Goal: Obtain resource: Obtain resource

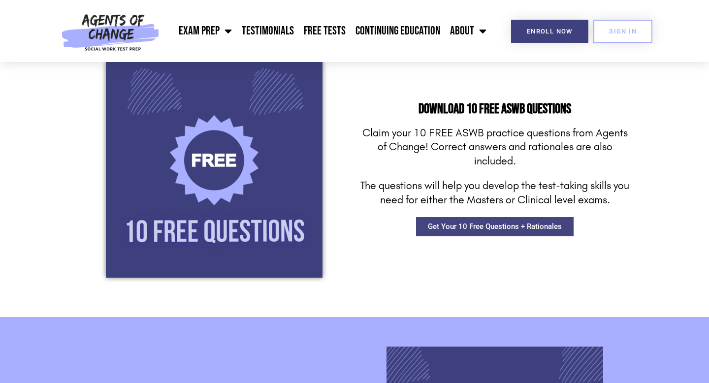
scroll to position [804, 0]
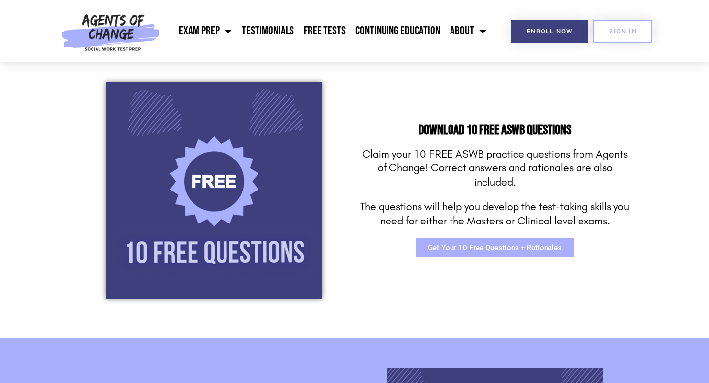
click at [522, 250] on span "Get Your 10 Free Questions + Rationales" at bounding box center [495, 247] width 134 height 7
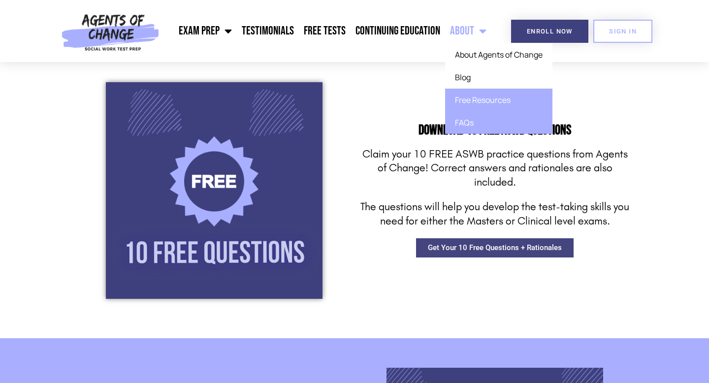
click at [462, 124] on link "FAQs" at bounding box center [498, 122] width 107 height 23
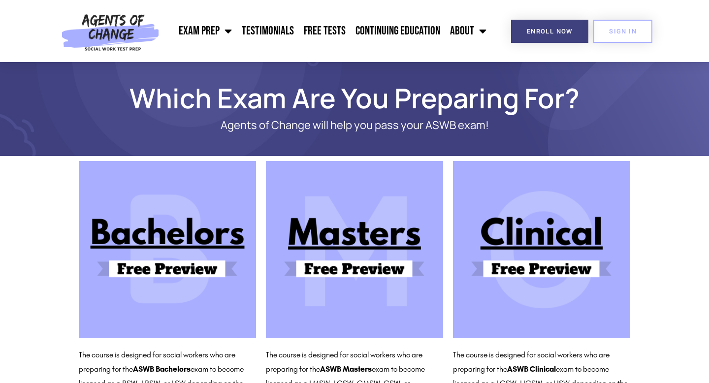
click at [362, 271] on img at bounding box center [354, 249] width 177 height 177
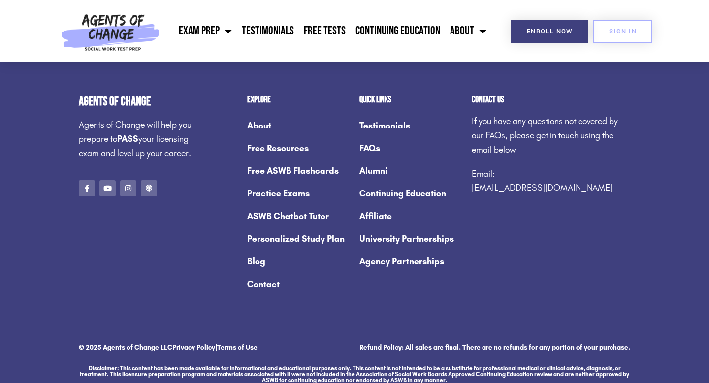
scroll to position [1169, 0]
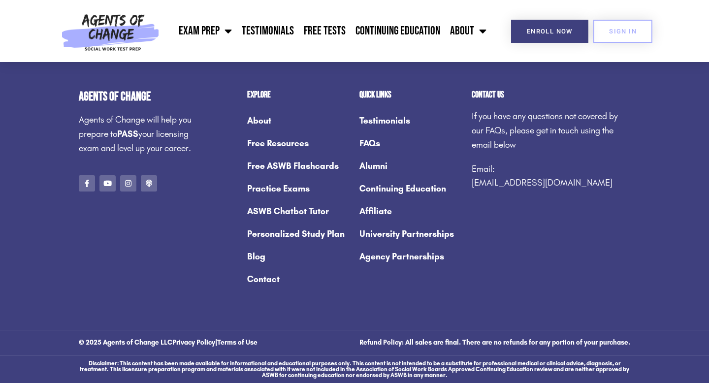
click at [290, 164] on link "Free ASWB Flashcards" at bounding box center [298, 166] width 102 height 23
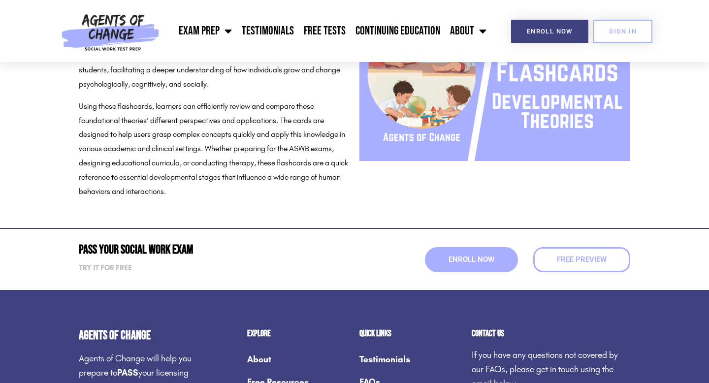
scroll to position [7172, 0]
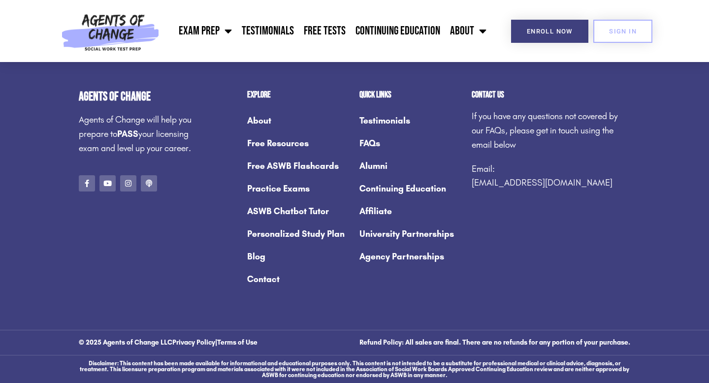
click at [286, 144] on link "Free Resources" at bounding box center [298, 143] width 102 height 23
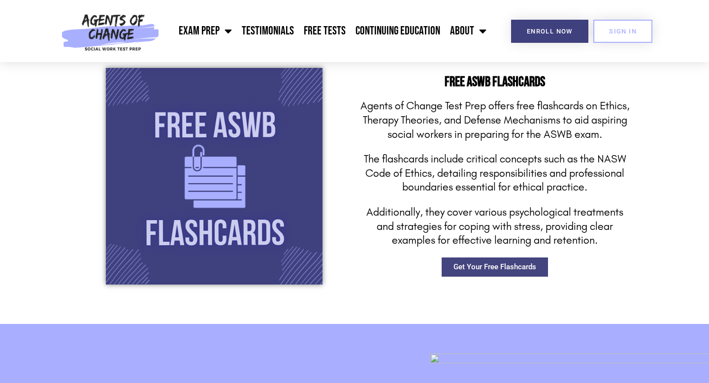
scroll to position [1394, 0]
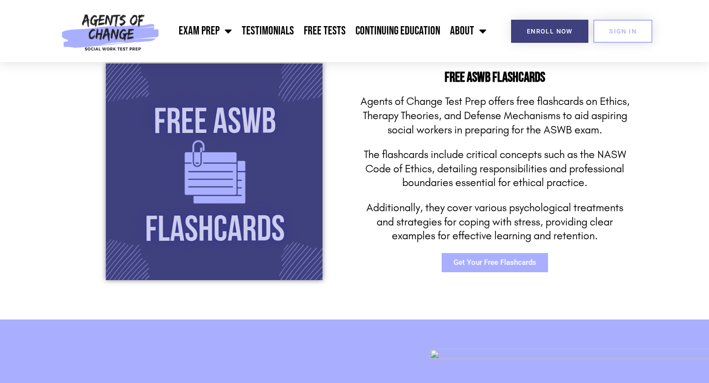
click at [505, 264] on span "Get Your Free Flashcards" at bounding box center [494, 262] width 83 height 7
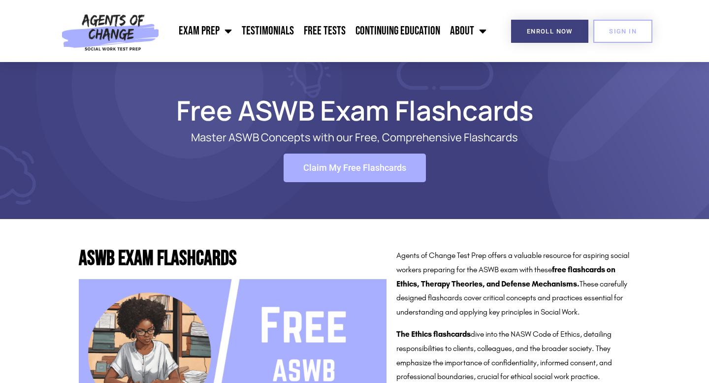
click at [365, 171] on span "Claim My Free Flashcards" at bounding box center [354, 167] width 103 height 9
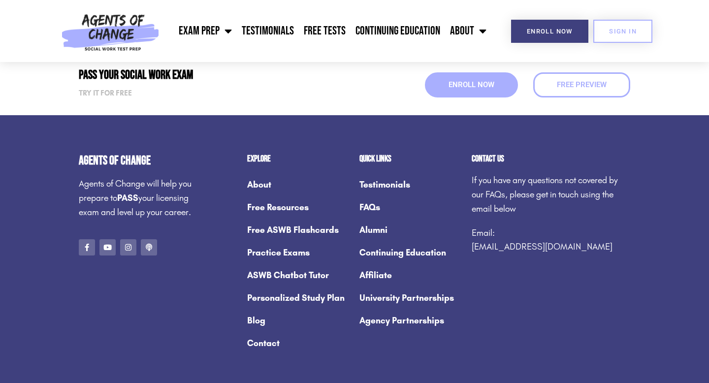
scroll to position [7172, 0]
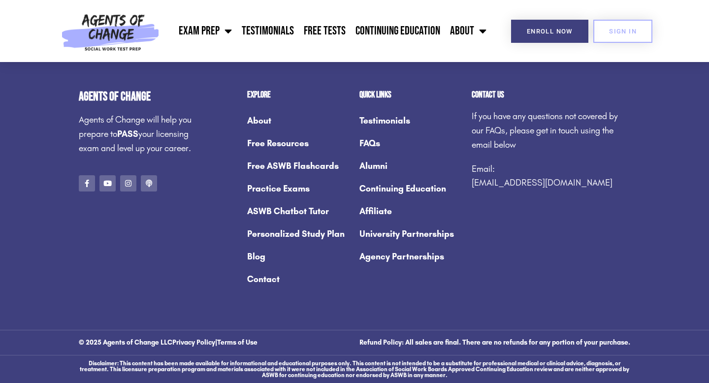
click at [304, 145] on link "Free Resources" at bounding box center [298, 143] width 102 height 23
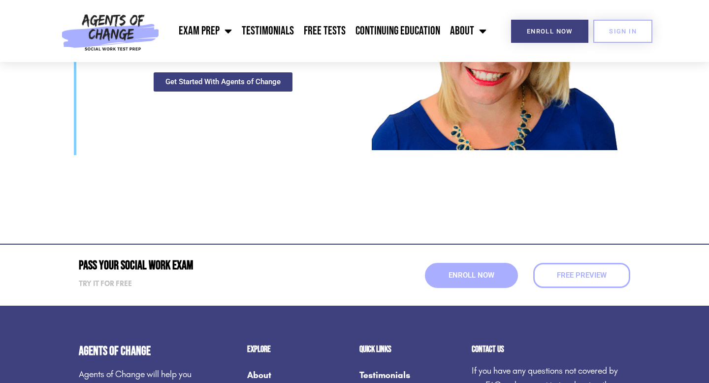
scroll to position [2730, 0]
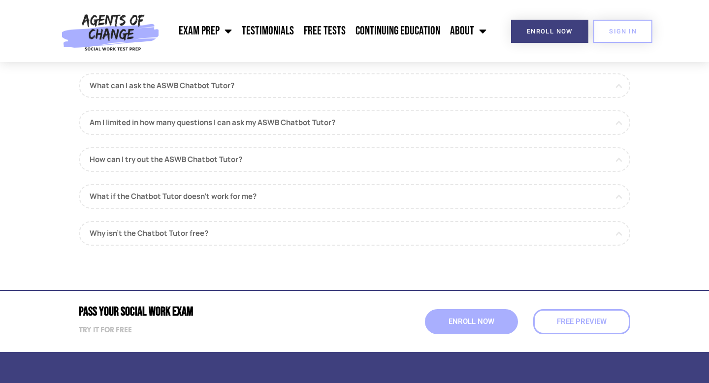
scroll to position [1428, 0]
